Goal: Task Accomplishment & Management: Use online tool/utility

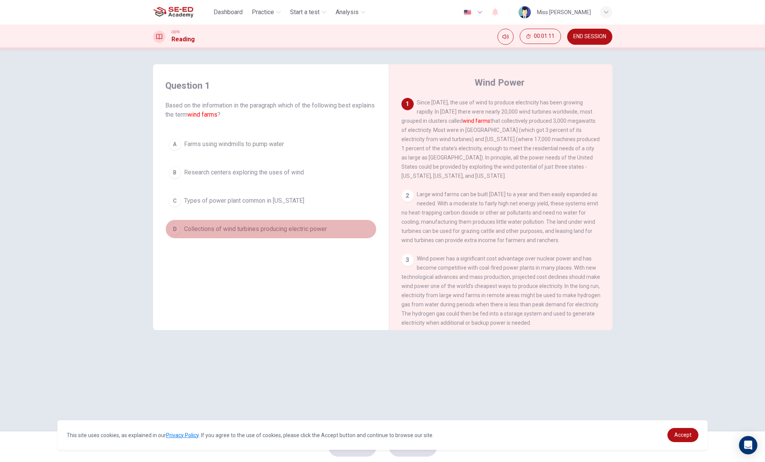
click at [174, 233] on div "D" at bounding box center [175, 229] width 12 height 12
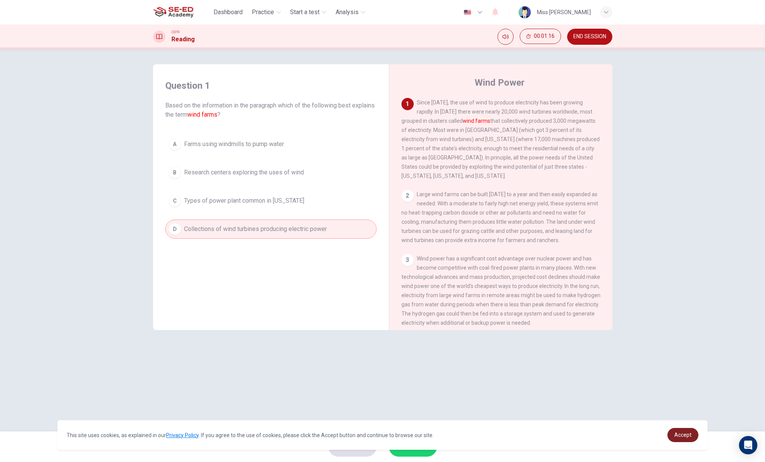
click at [687, 435] on span "Accept" at bounding box center [682, 435] width 17 height 6
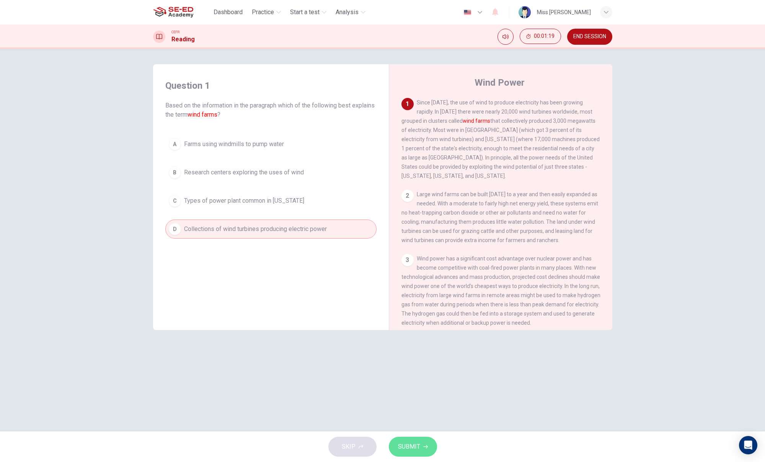
click at [418, 446] on span "SUBMIT" at bounding box center [409, 446] width 22 height 11
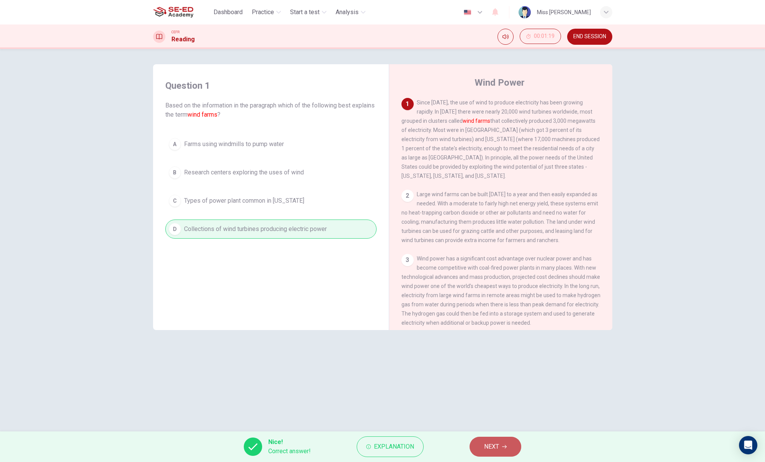
click at [484, 454] on button "NEXT" at bounding box center [495, 447] width 52 height 20
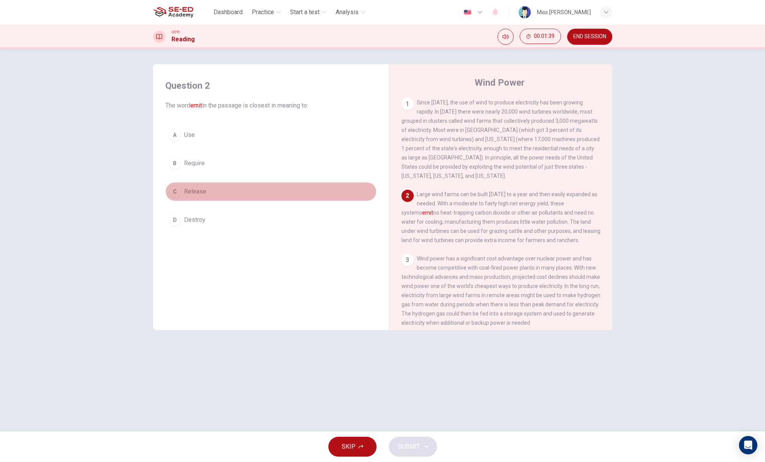
click at [180, 190] on div "C" at bounding box center [175, 192] width 12 height 12
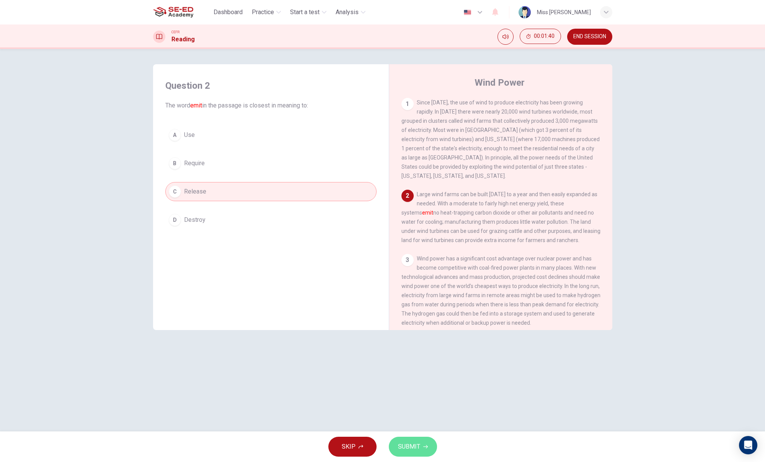
click at [422, 450] on button "SUBMIT" at bounding box center [413, 447] width 48 height 20
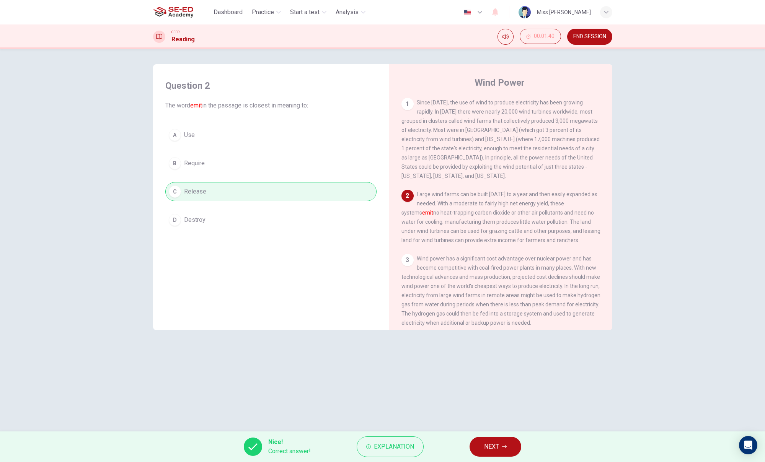
scroll to position [0, 0]
click at [484, 442] on button "NEXT" at bounding box center [495, 447] width 52 height 20
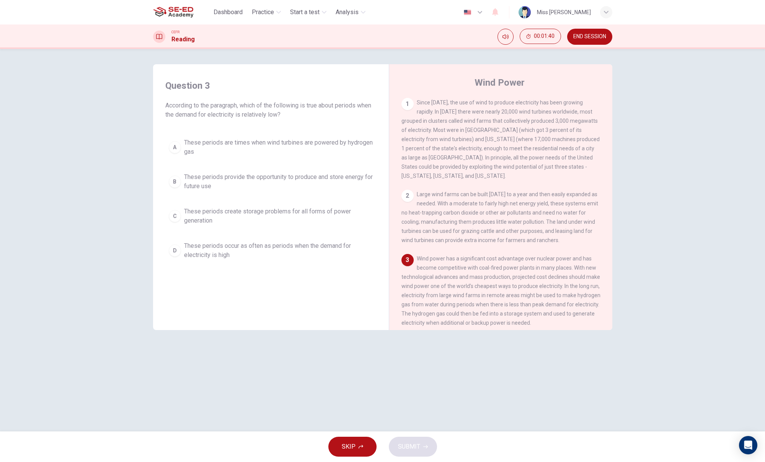
scroll to position [0, 0]
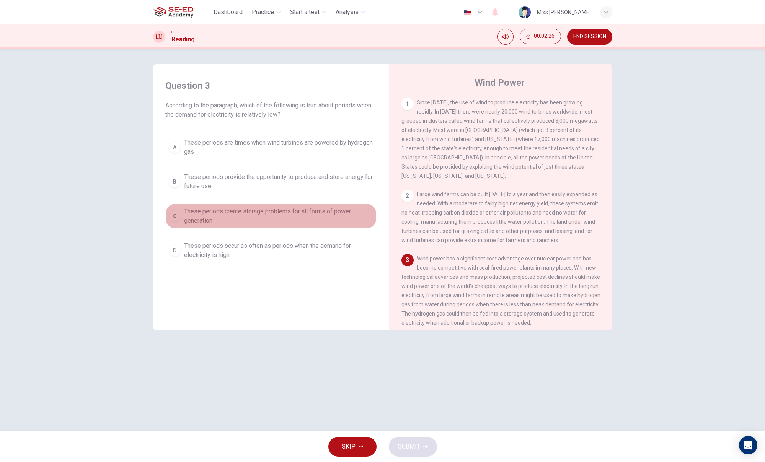
click at [213, 212] on span "These periods create storage problems for all forms of power generation" at bounding box center [278, 216] width 189 height 18
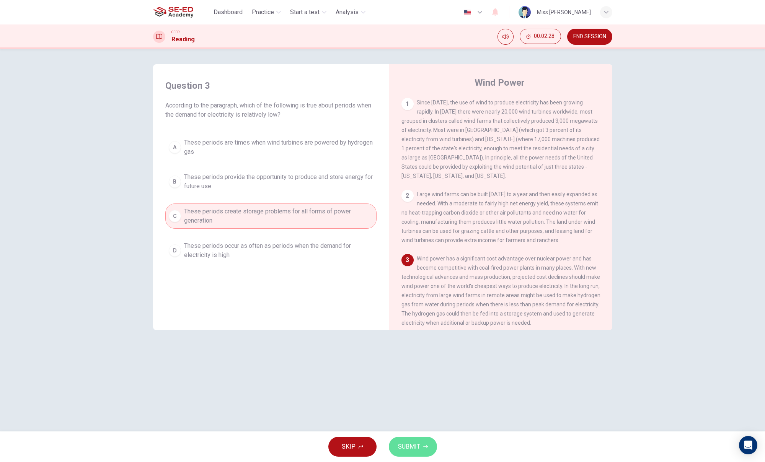
click at [410, 440] on button "SUBMIT" at bounding box center [413, 447] width 48 height 20
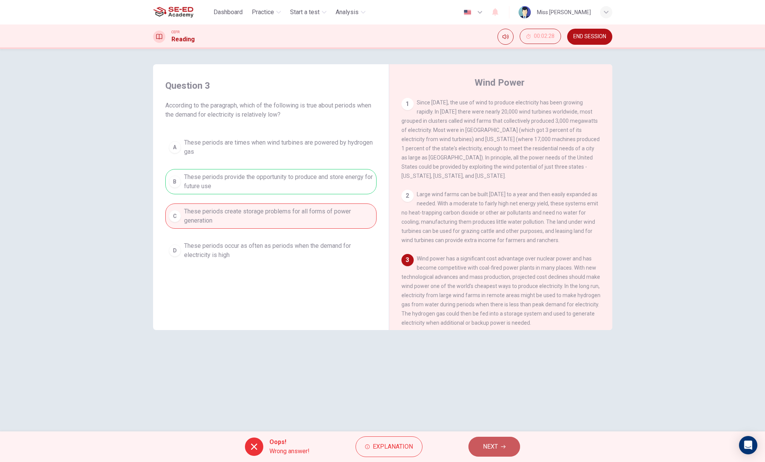
click at [472, 439] on button "NEXT" at bounding box center [494, 447] width 52 height 20
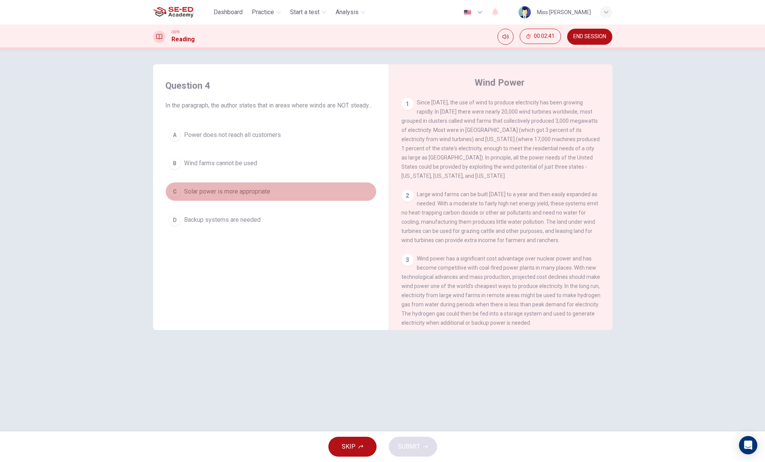
click at [174, 197] on div "C" at bounding box center [175, 192] width 12 height 12
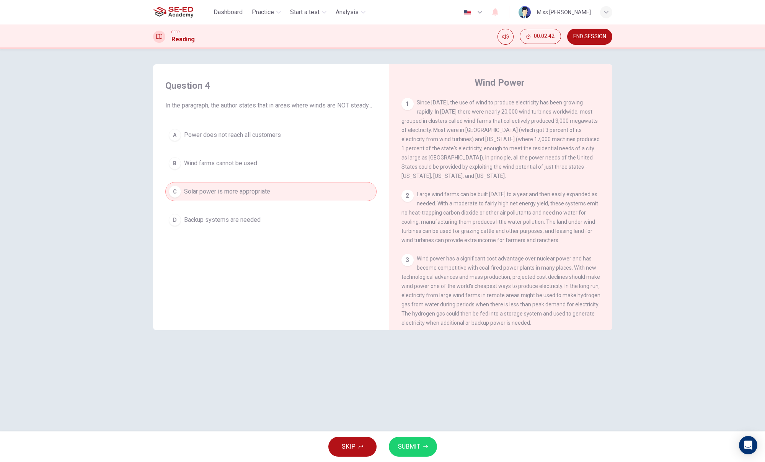
click at [405, 451] on span "SUBMIT" at bounding box center [409, 446] width 22 height 11
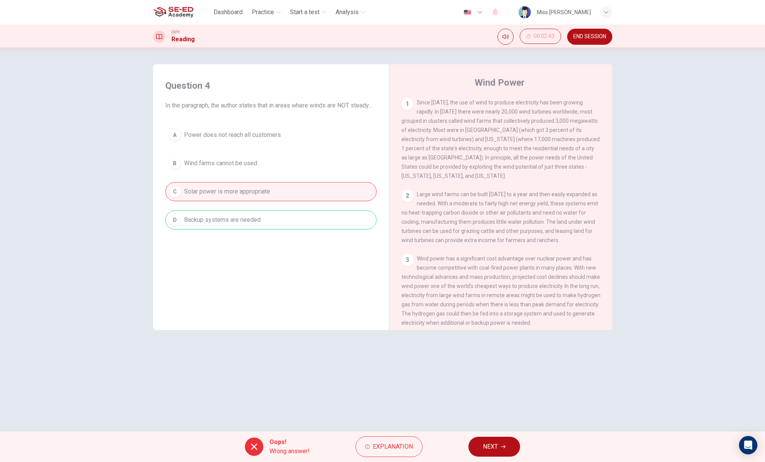
click at [490, 447] on span "NEXT" at bounding box center [490, 446] width 15 height 11
